Goal: Task Accomplishment & Management: Complete application form

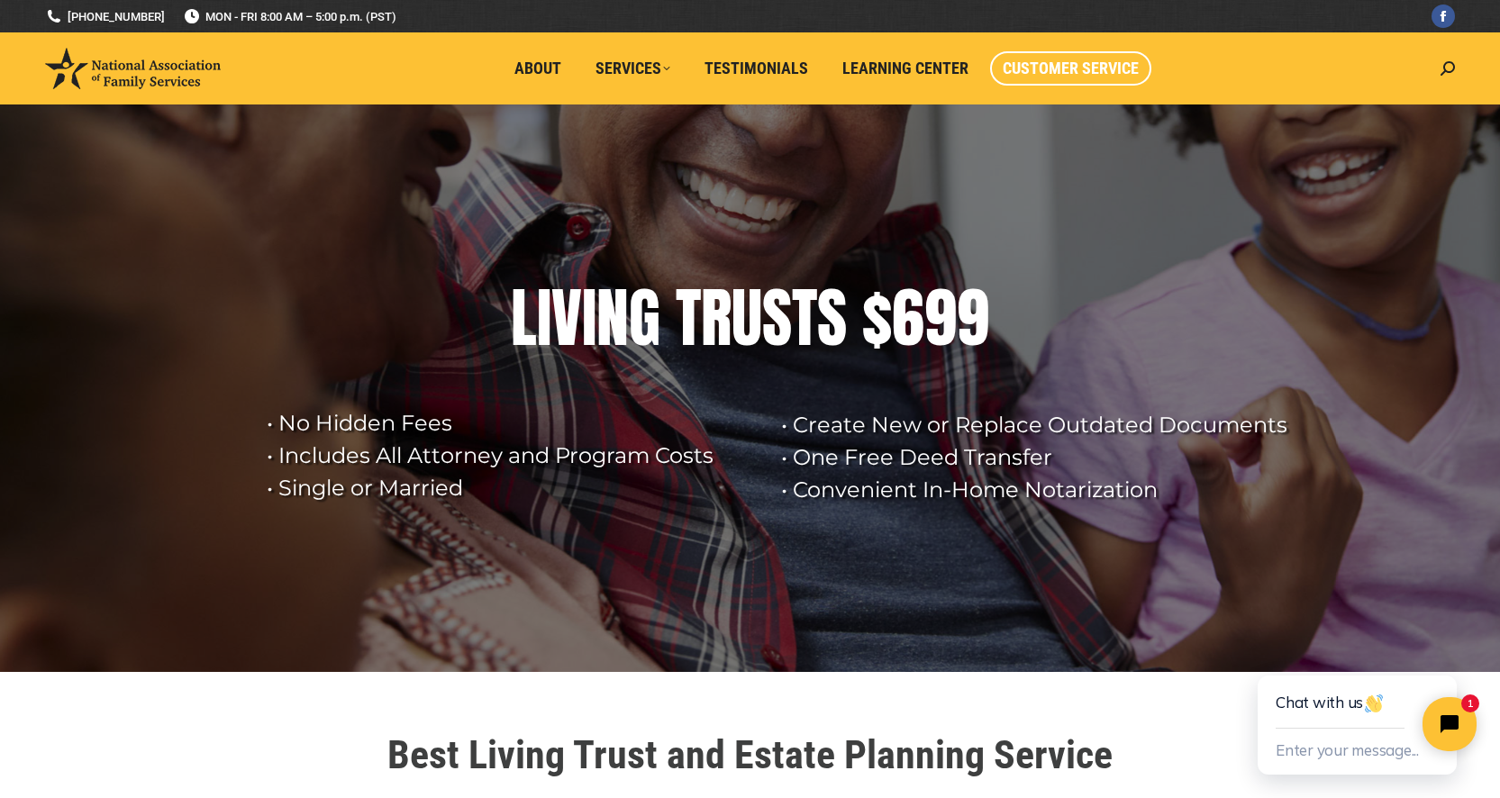
click at [1050, 69] on span "Customer Service" at bounding box center [1071, 69] width 136 height 20
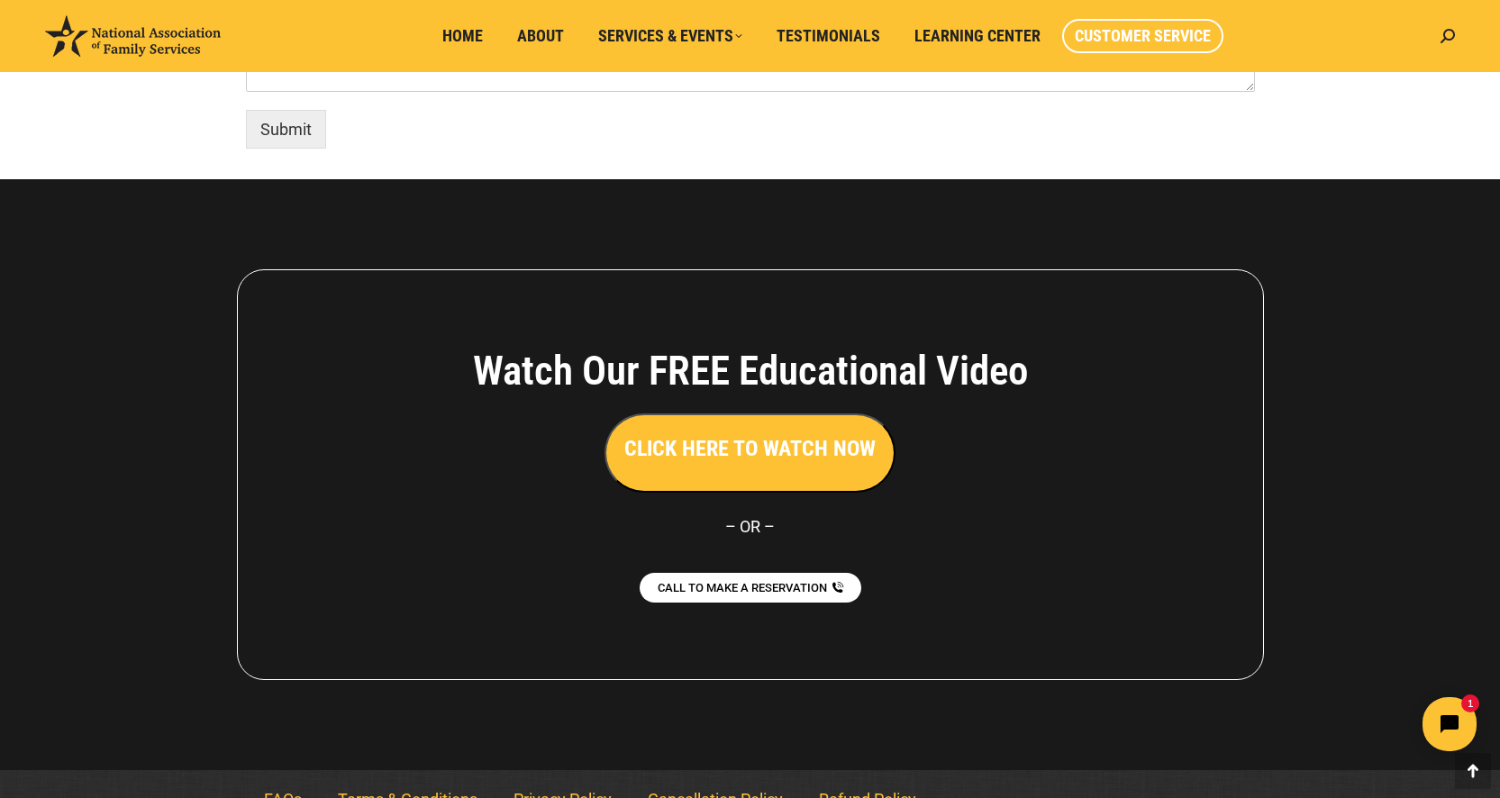
scroll to position [1015, 0]
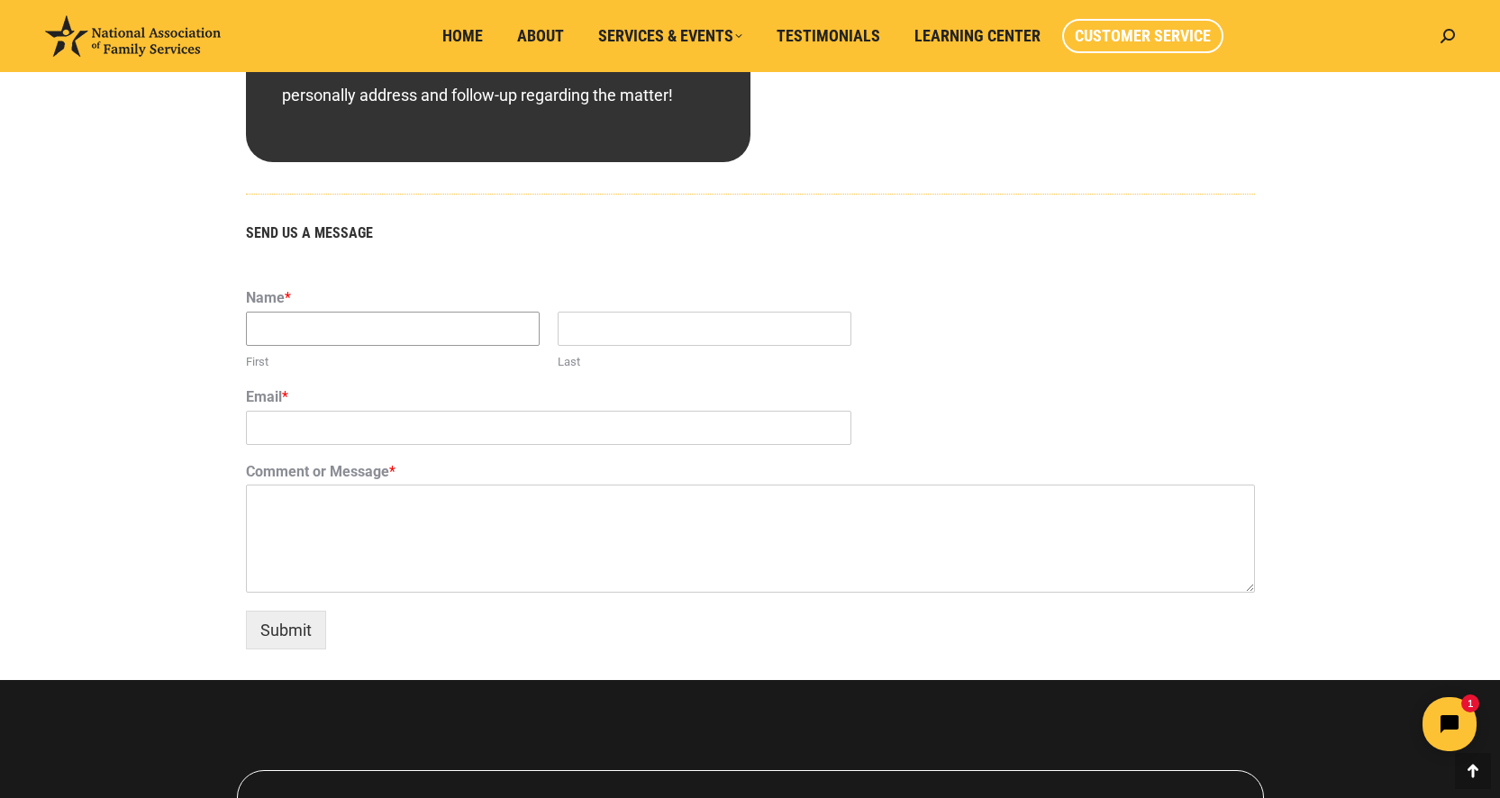
click at [435, 329] on input "First" at bounding box center [393, 329] width 294 height 34
type input "Shine"
type input "Chung"
type input "chung.gracee@gmail.com"
click at [449, 588] on textarea "Comment or Message *" at bounding box center [750, 539] width 1009 height 108
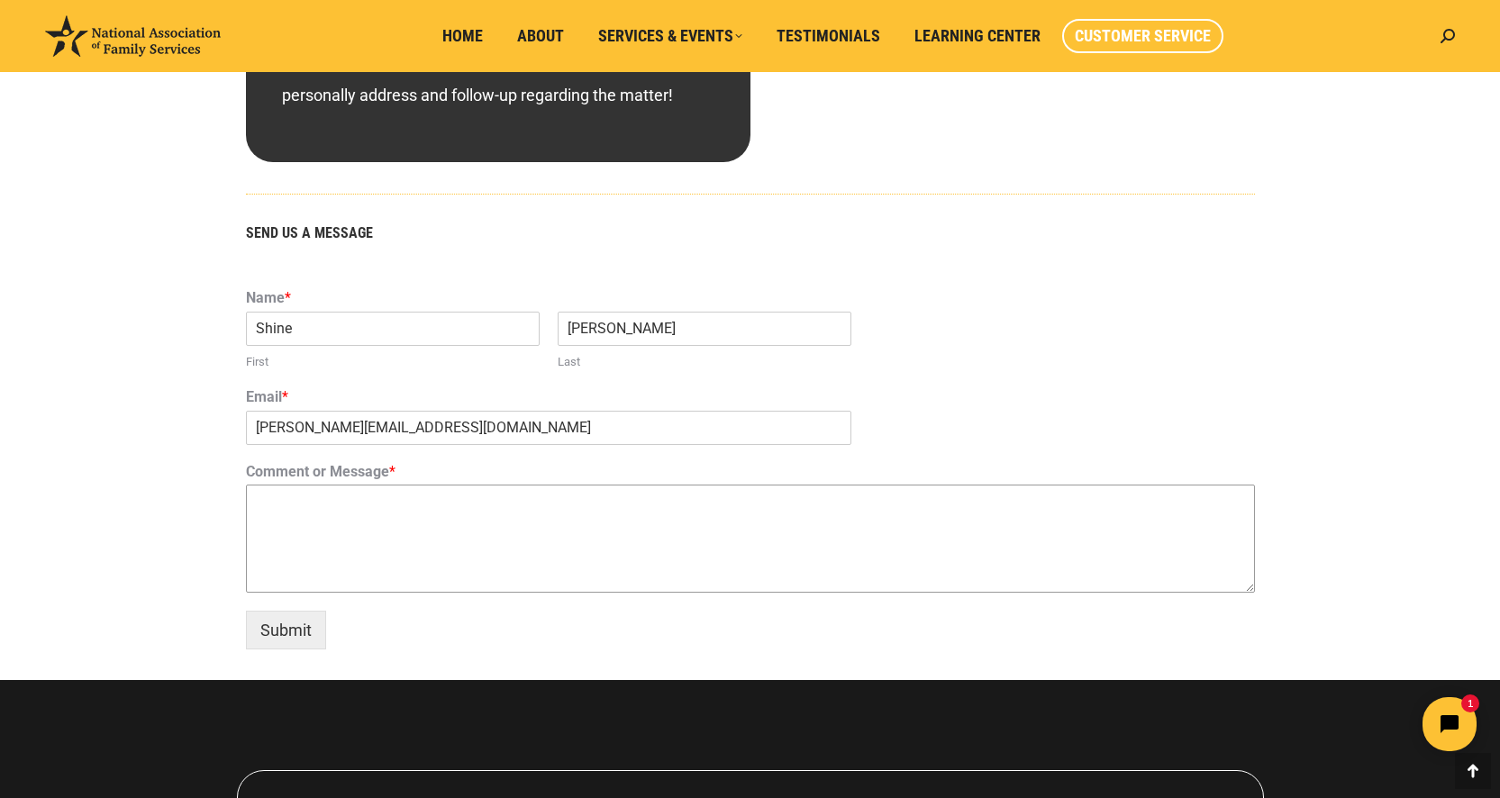
type textarea "I"
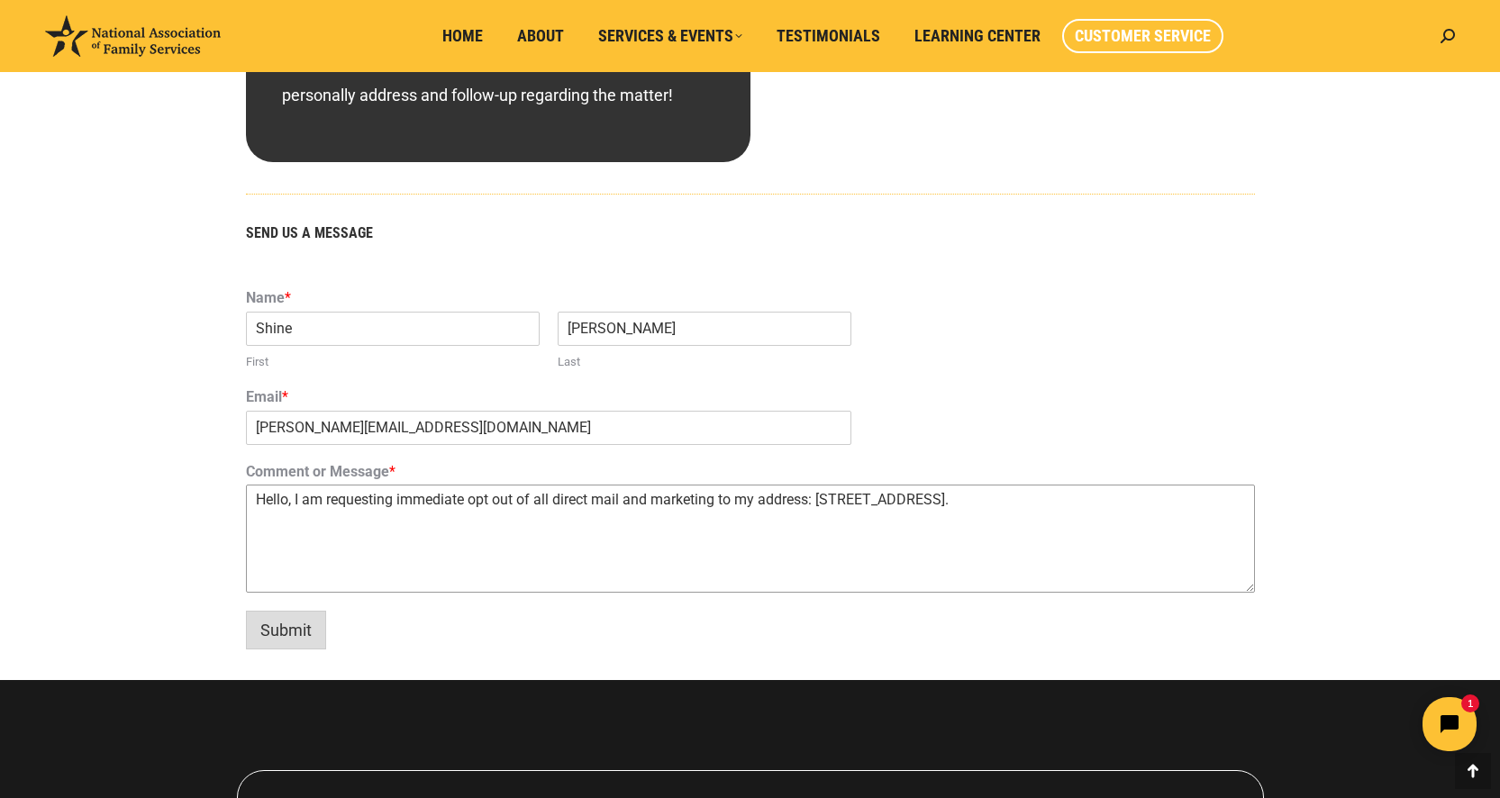
type textarea "Hello, I am requesting immediate opt out of all direct mail and marketing to my…"
click at [288, 621] on button "Submit" at bounding box center [286, 630] width 80 height 39
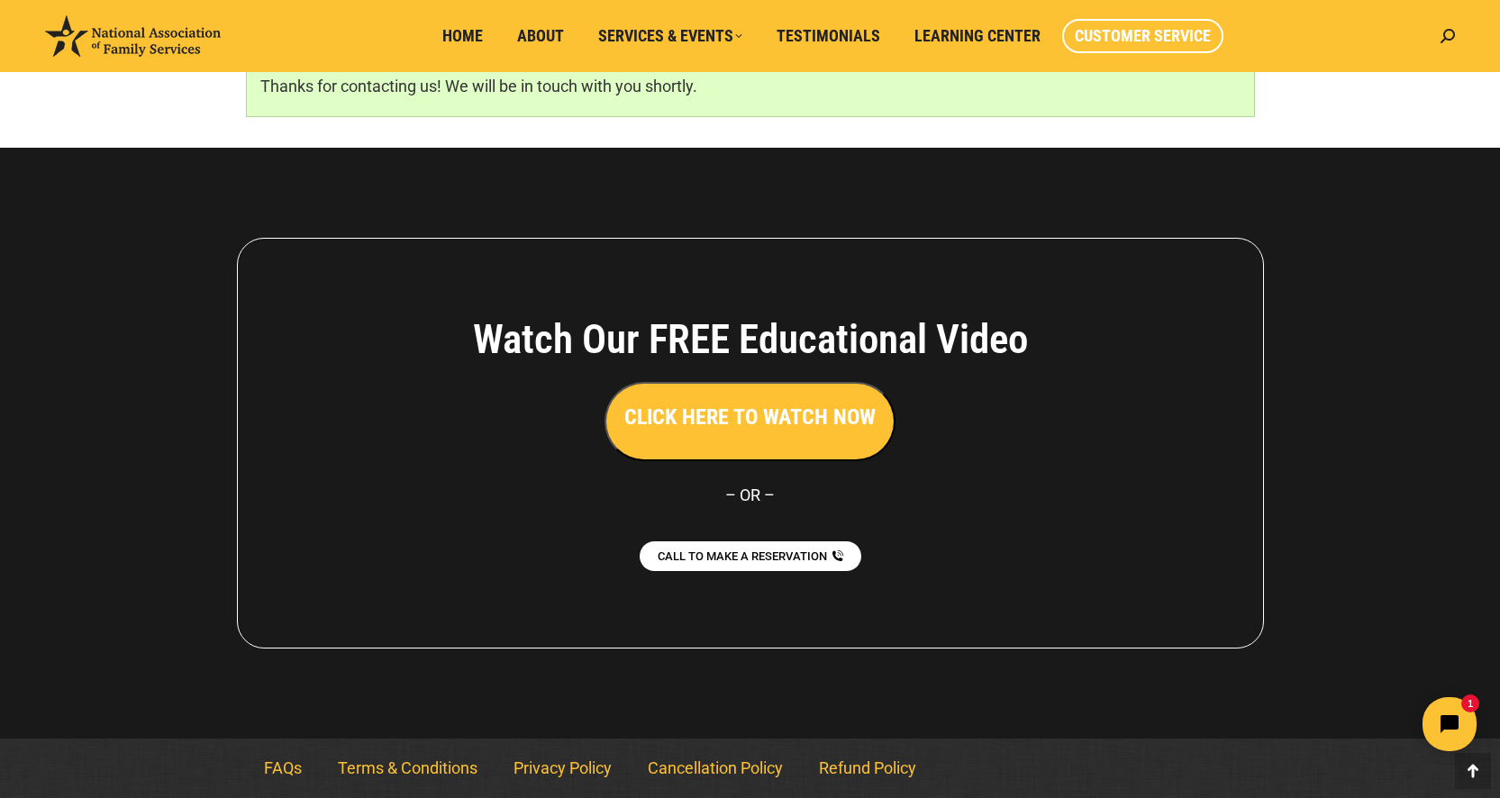
scroll to position [1239, 0]
click at [545, 767] on link "Privacy Policy" at bounding box center [563, 768] width 134 height 41
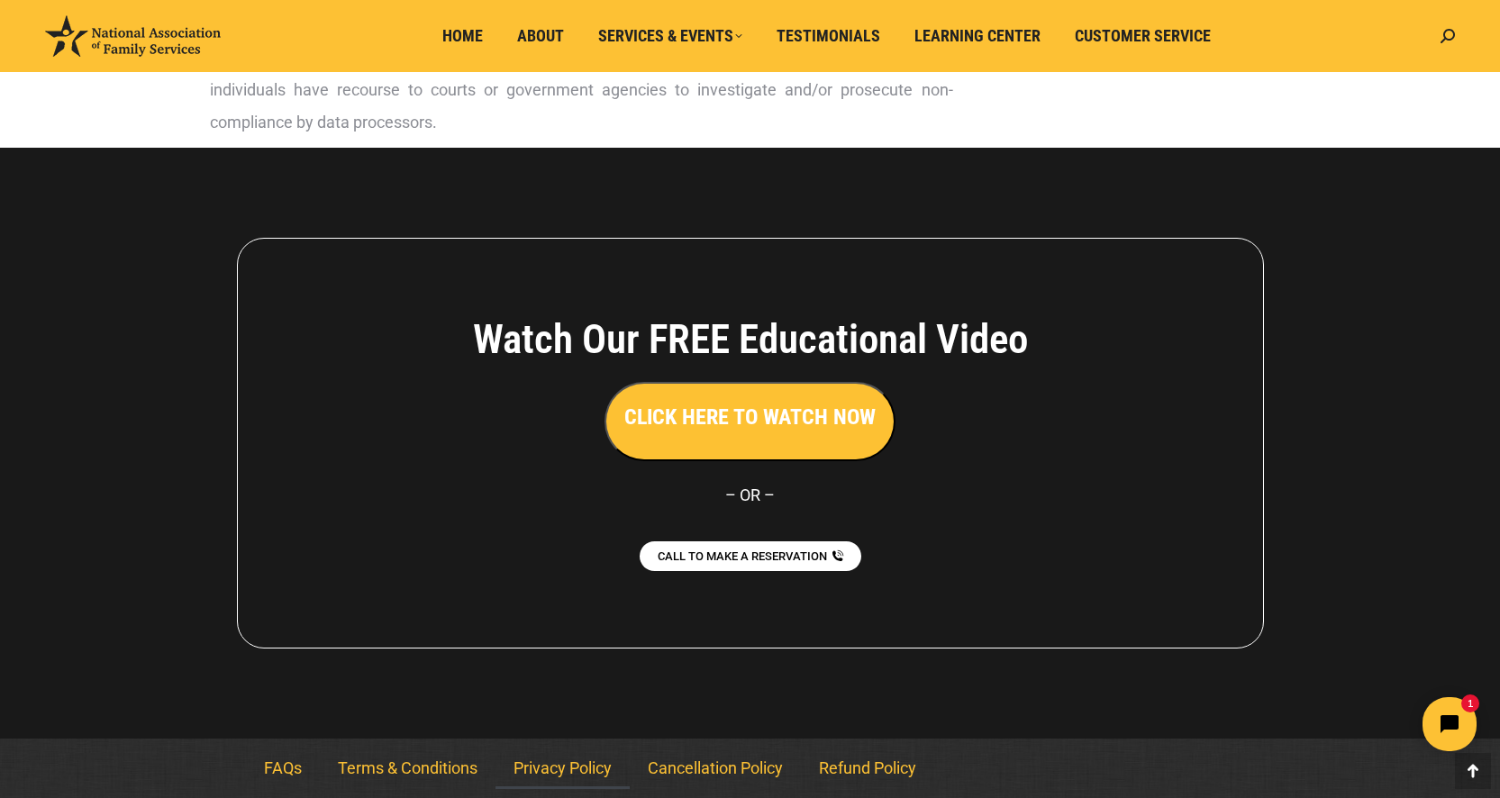
scroll to position [4654, 0]
click at [376, 771] on link "Terms & Conditions" at bounding box center [408, 768] width 176 height 41
